Goal: Task Accomplishment & Management: Use online tool/utility

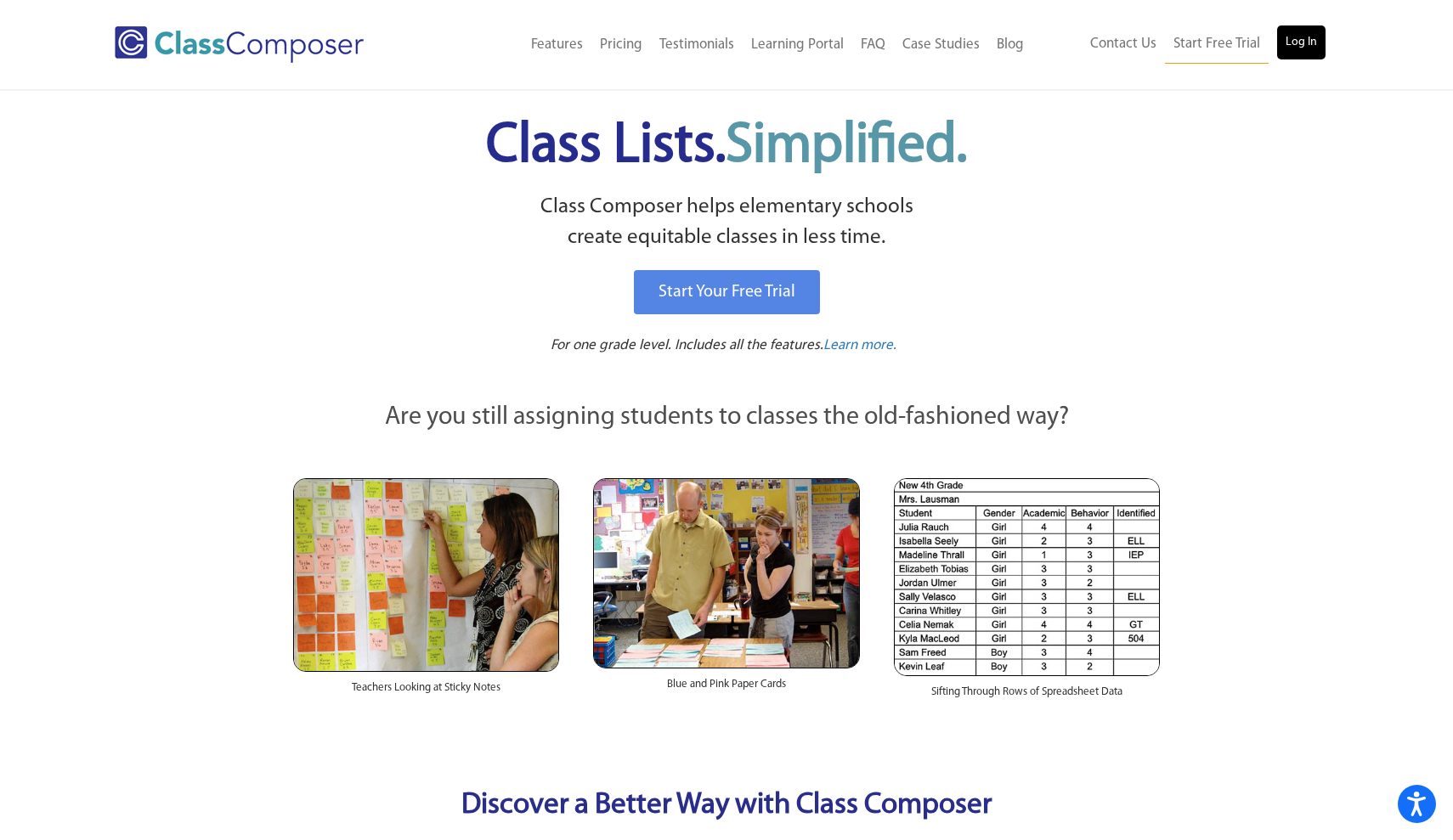
click at [1301, 44] on link "Log In" at bounding box center [1301, 43] width 49 height 34
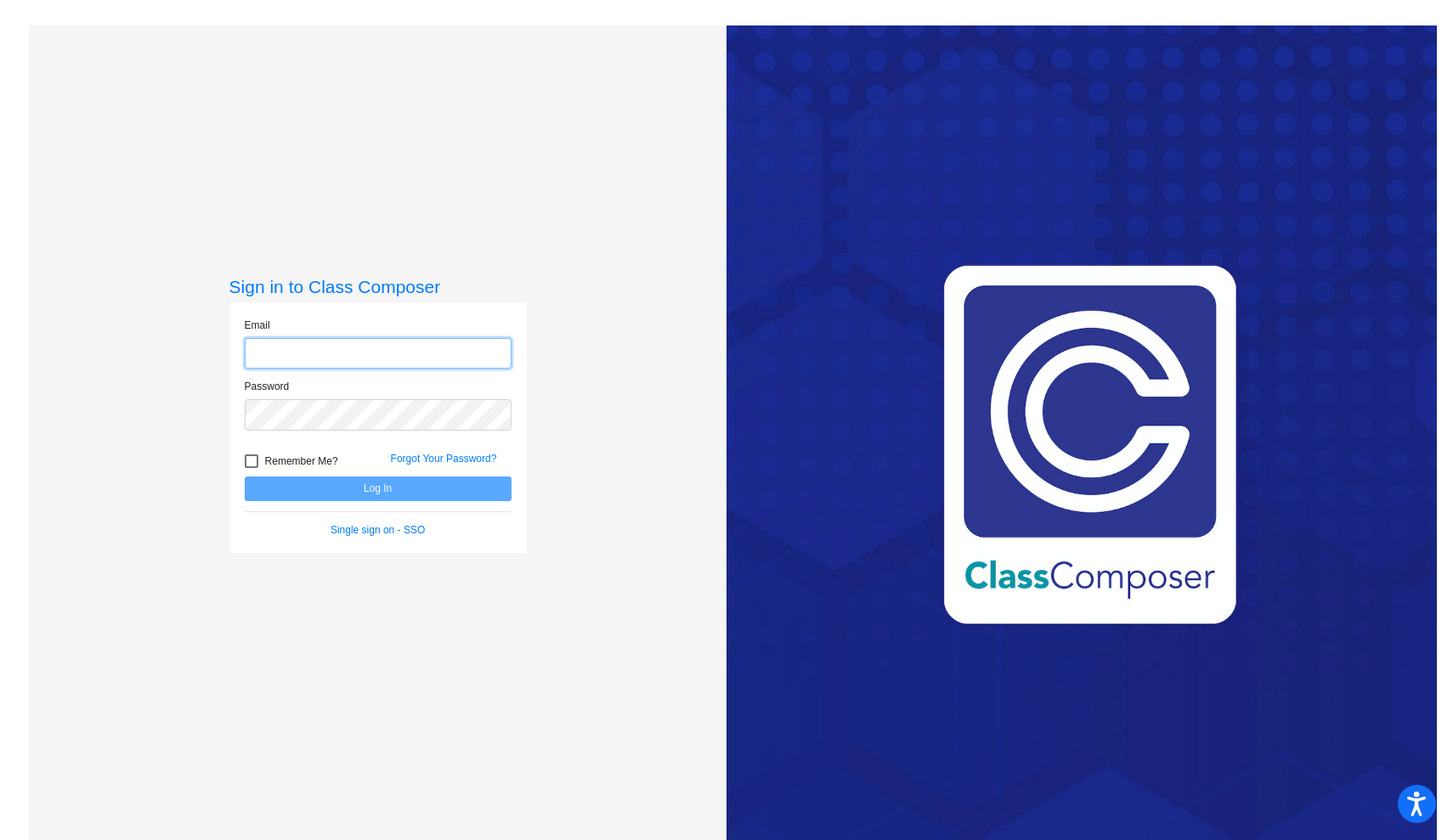
type input "msullivan@sd27j.net"
click at [376, 489] on button "Log In" at bounding box center [378, 489] width 267 height 25
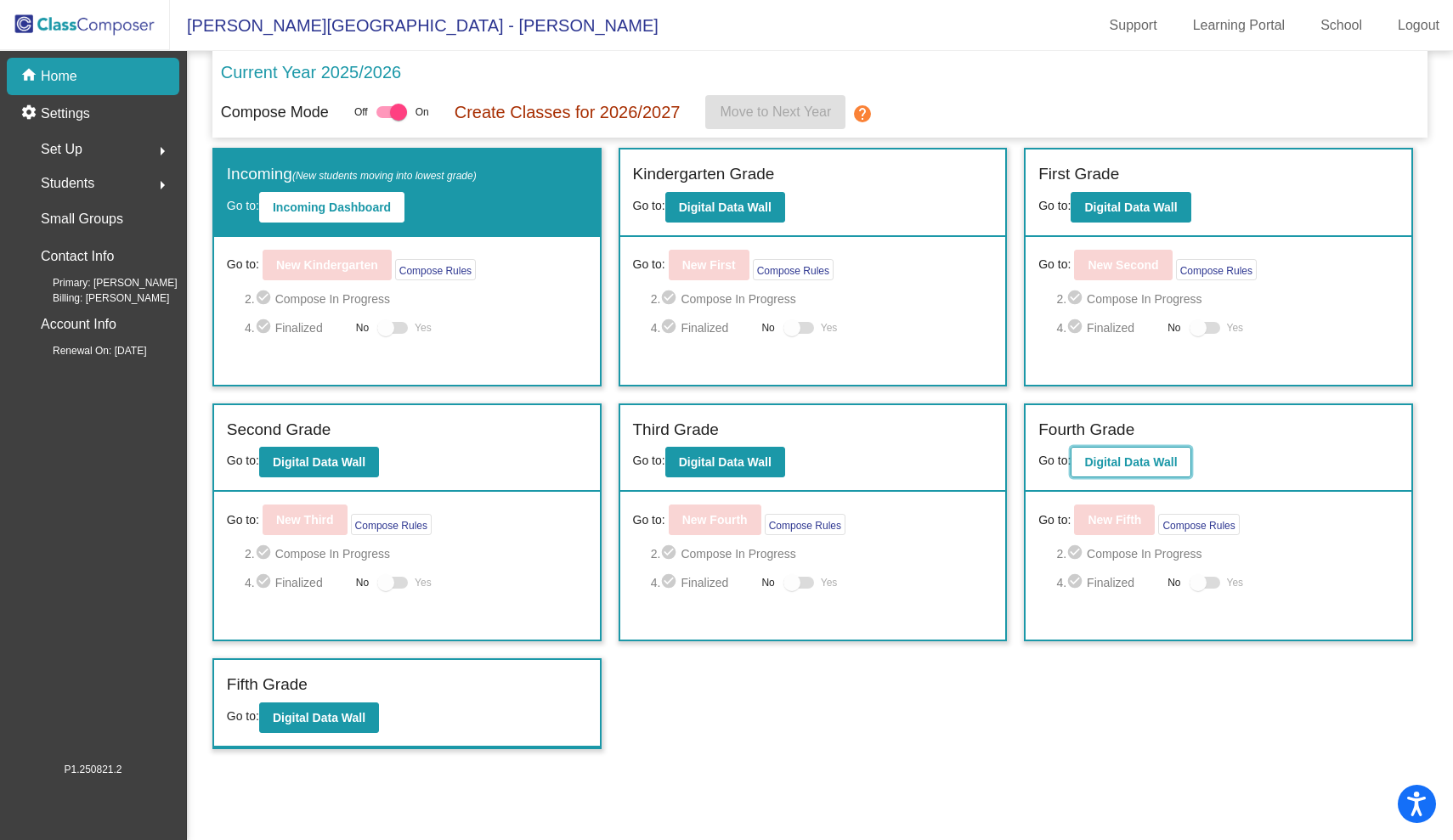
click at [1117, 469] on b "Digital Data Wall" at bounding box center [1130, 462] width 92 height 14
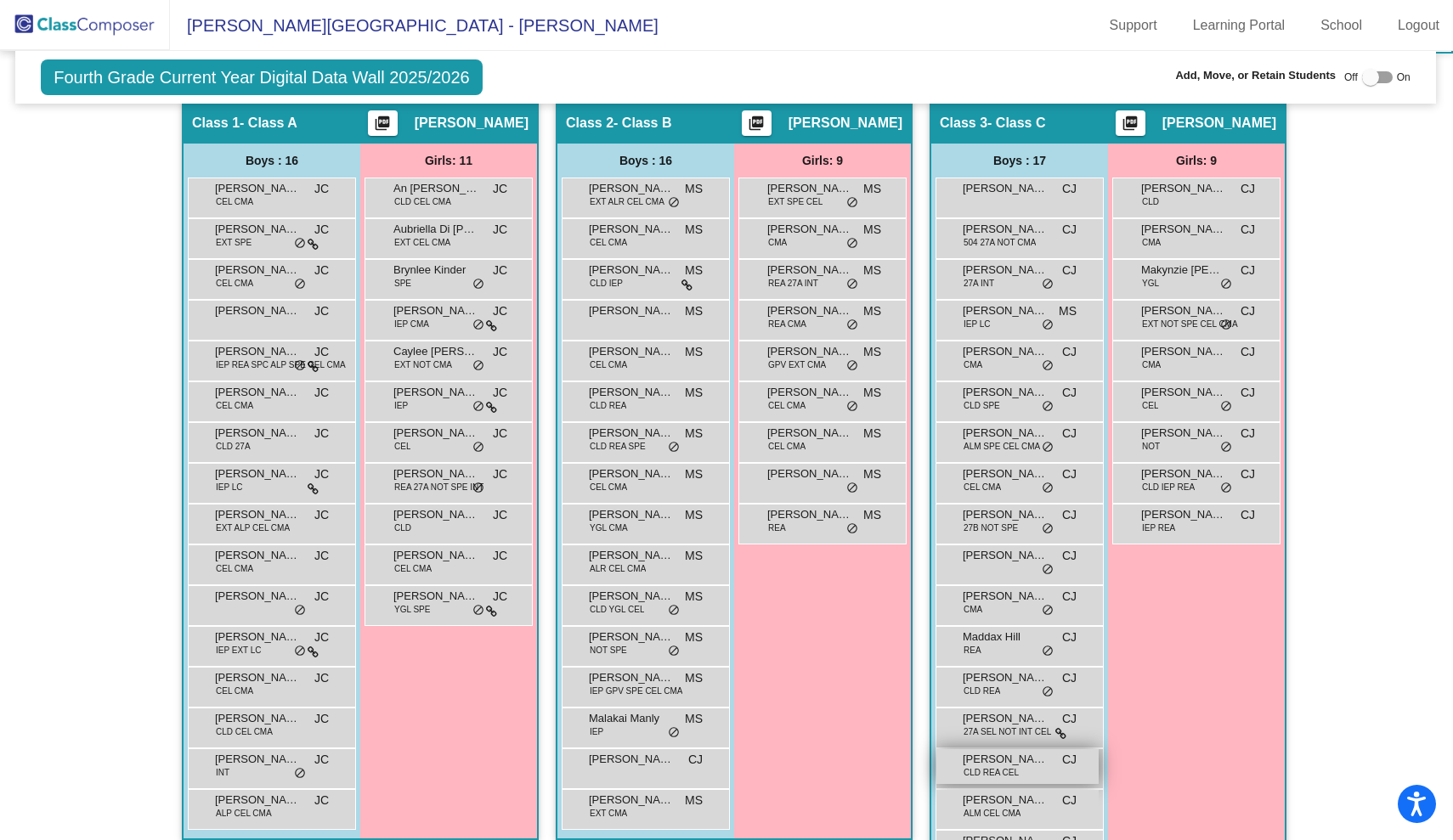
scroll to position [376, 5]
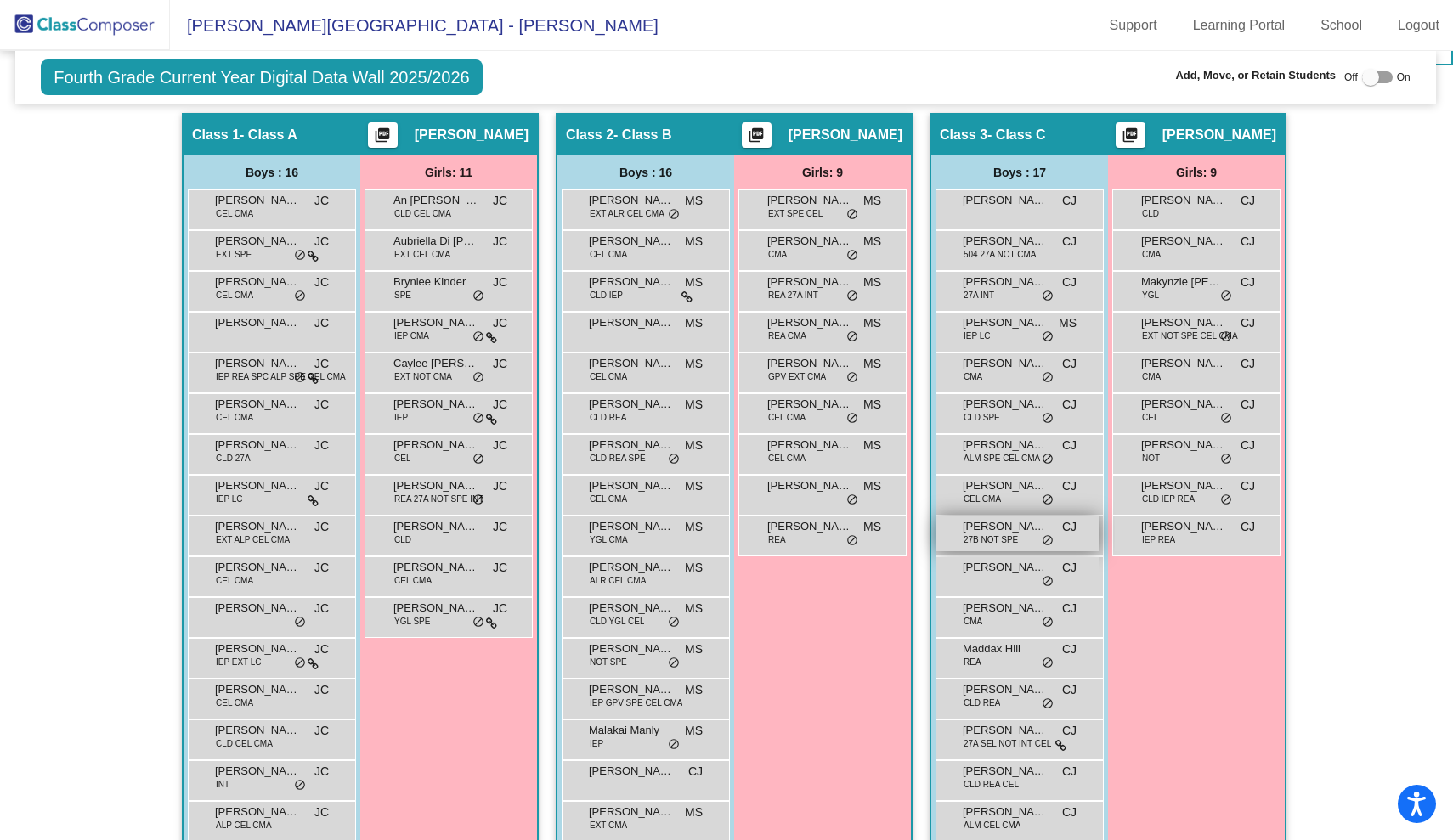
click at [1006, 534] on span "27B NOT SPE" at bounding box center [991, 540] width 55 height 13
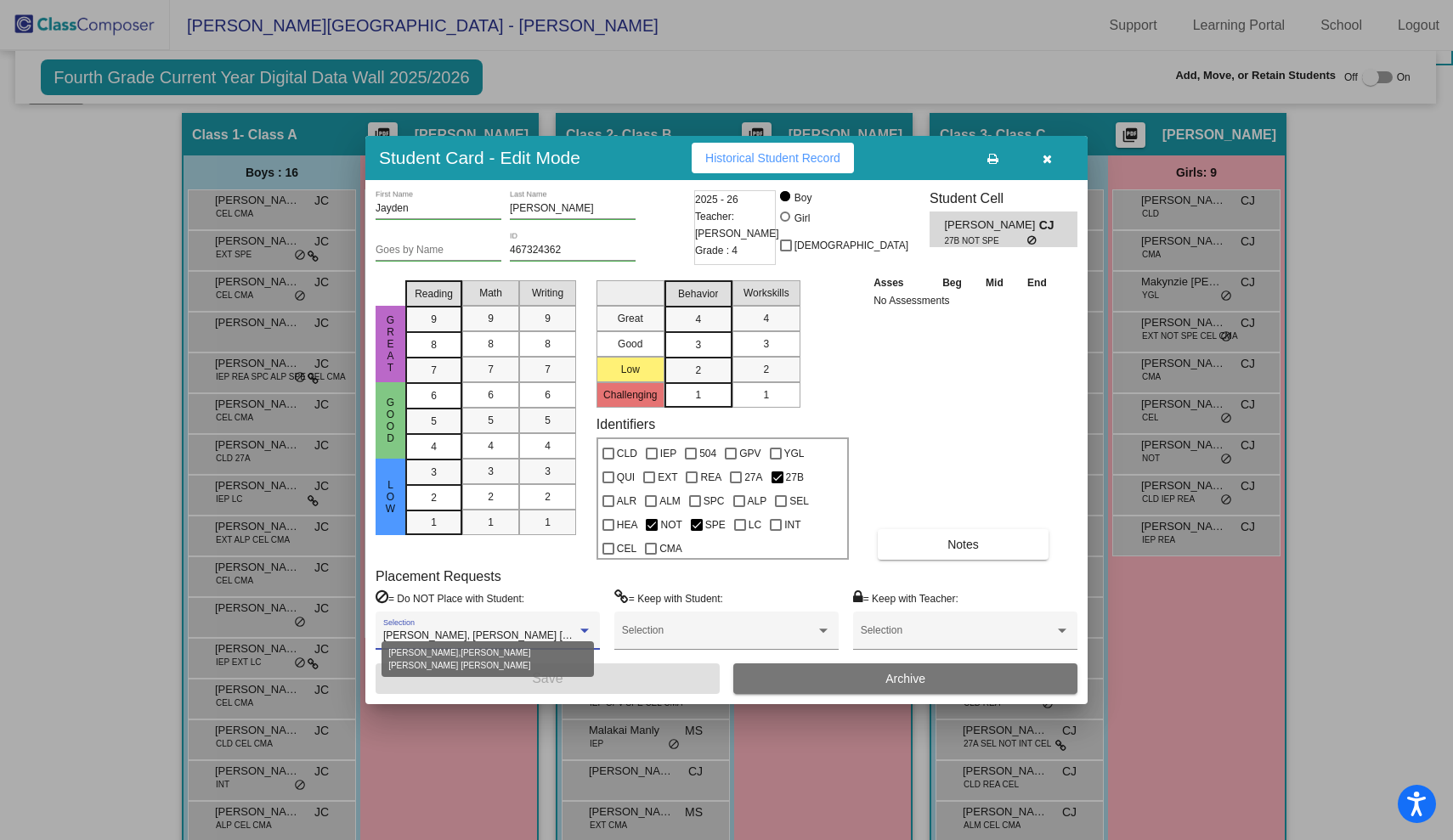
click at [584, 629] on div at bounding box center [584, 631] width 9 height 4
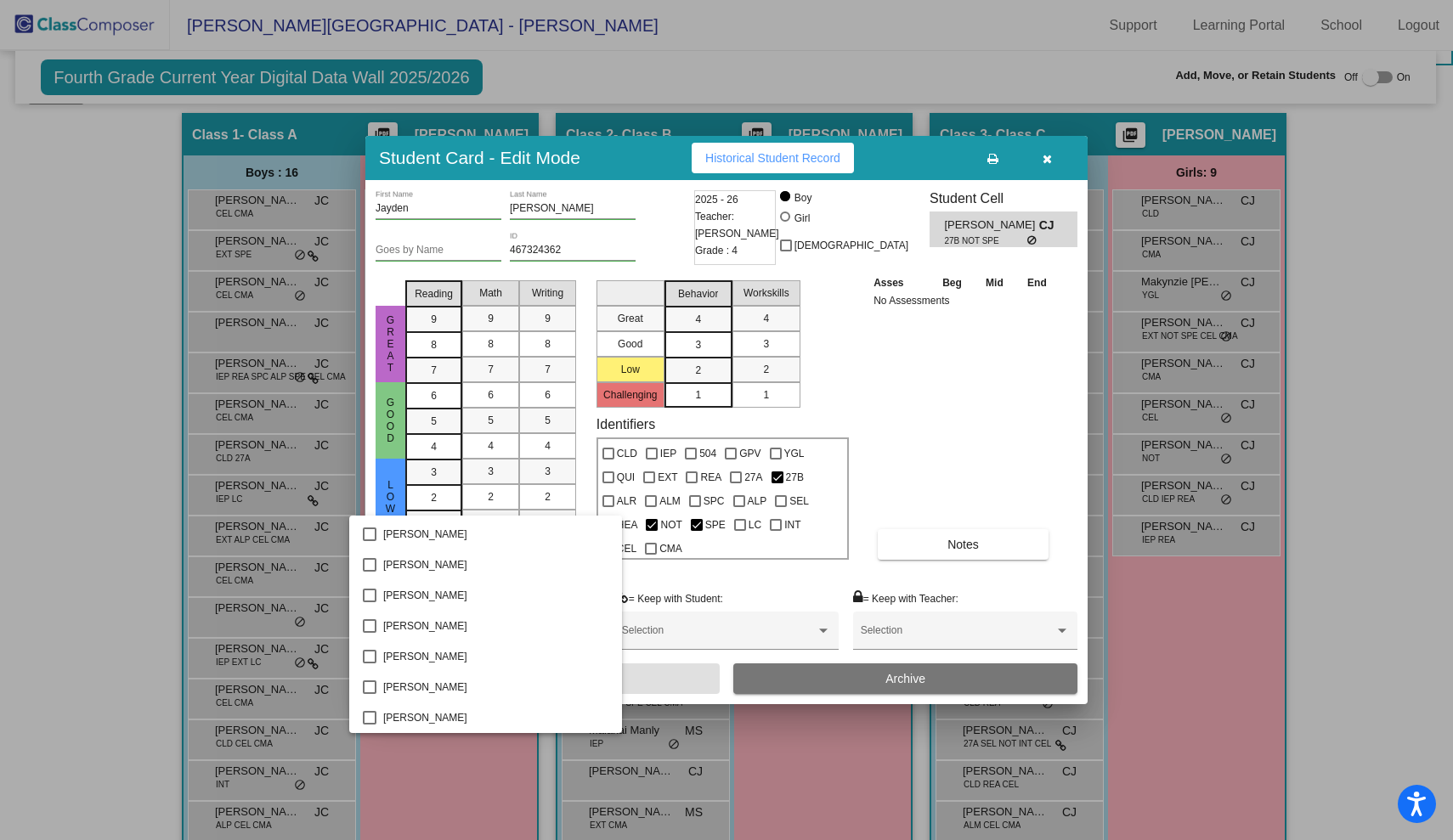
scroll to position [0, 0]
click at [999, 410] on div at bounding box center [726, 420] width 1453 height 840
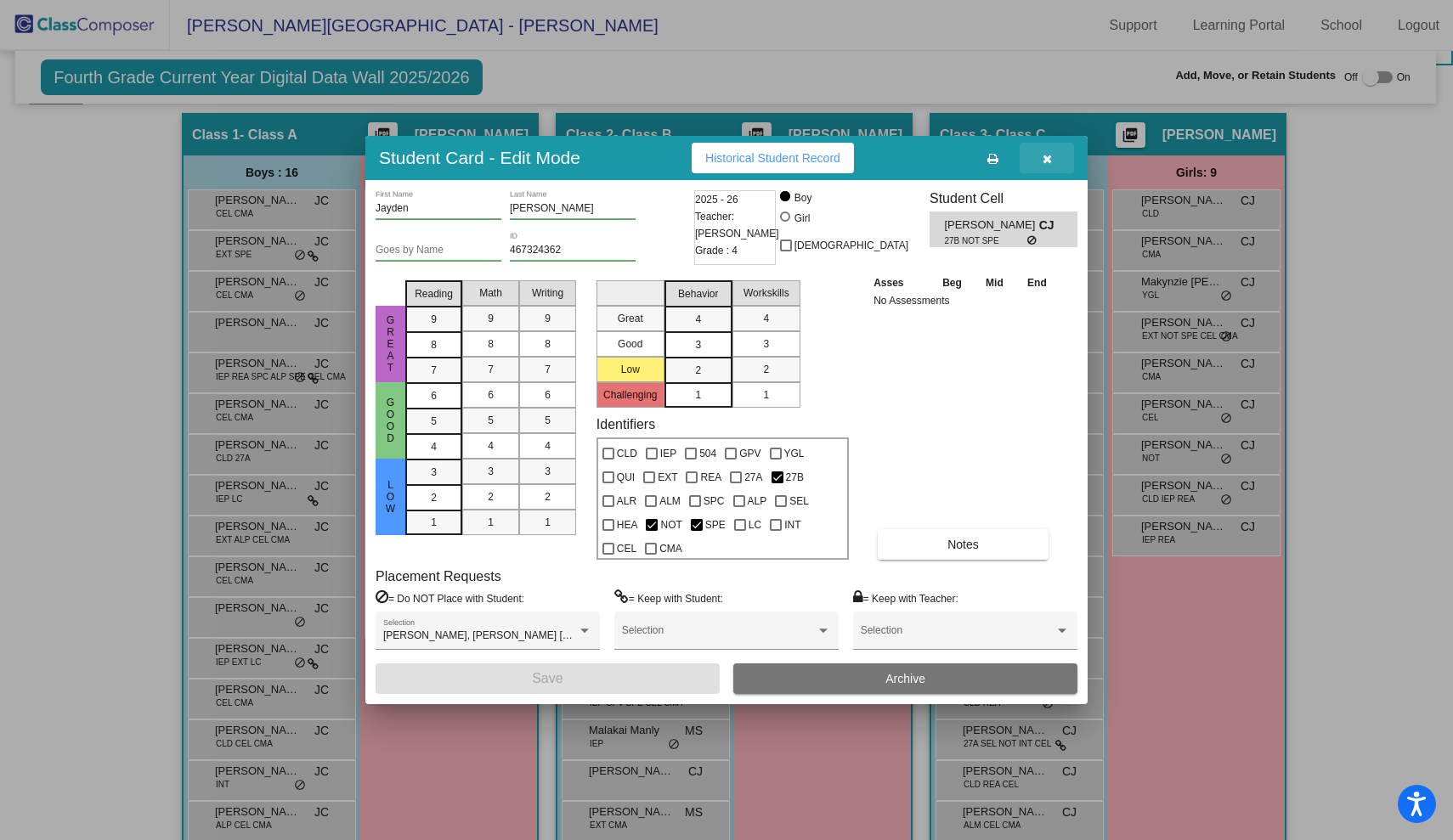
click at [1049, 165] on icon "button" at bounding box center [1046, 159] width 9 height 12
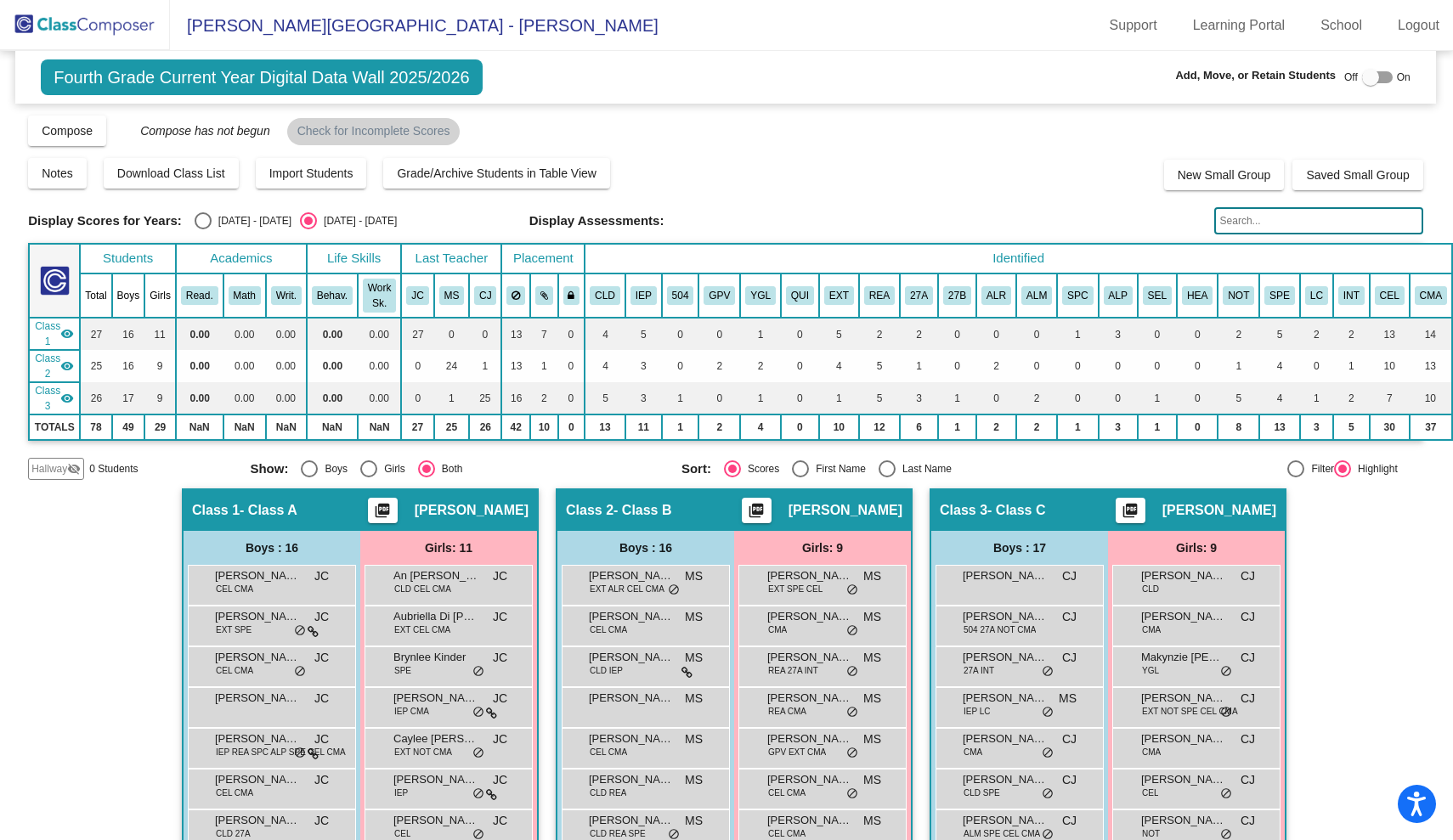
scroll to position [0, 5]
